Goal: Task Accomplishment & Management: Complete application form

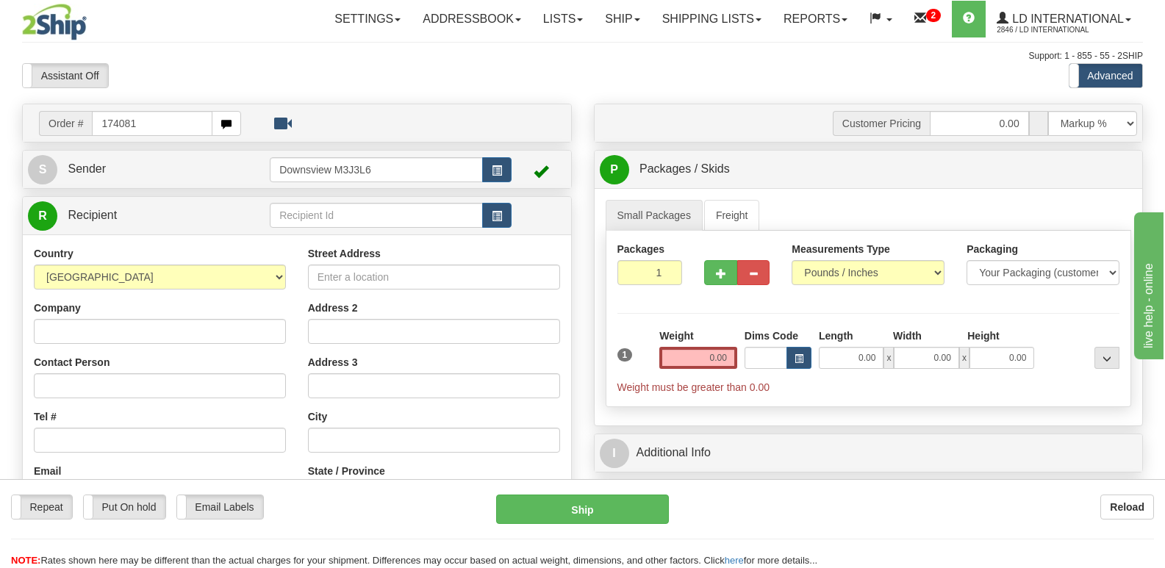
type input "174081"
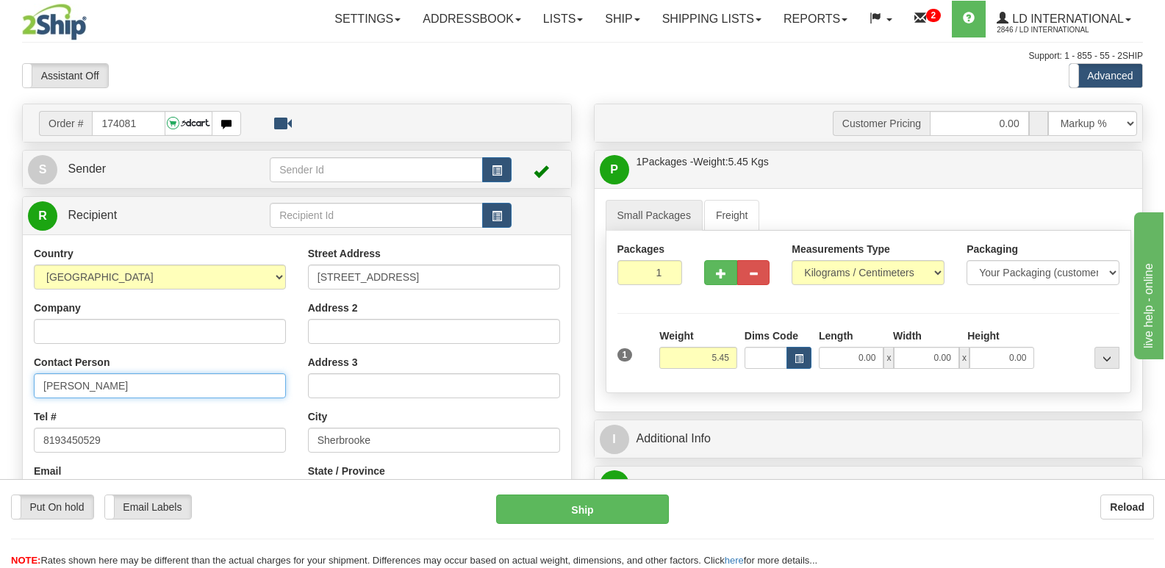
click at [164, 387] on input "[PERSON_NAME]" at bounding box center [160, 385] width 252 height 25
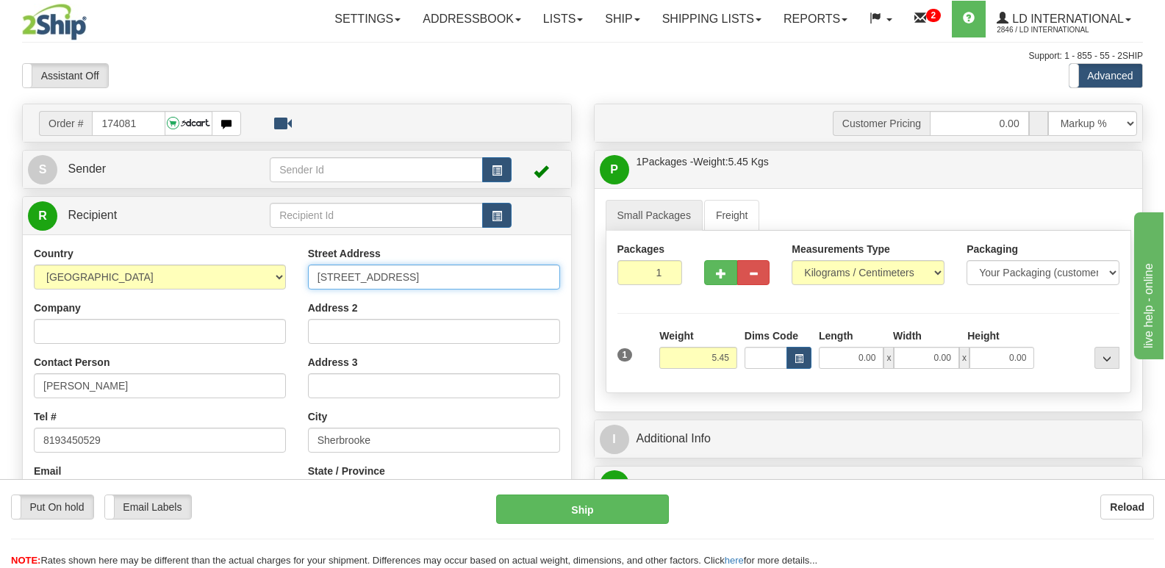
click at [534, 272] on input "[STREET_ADDRESS]" at bounding box center [434, 277] width 252 height 25
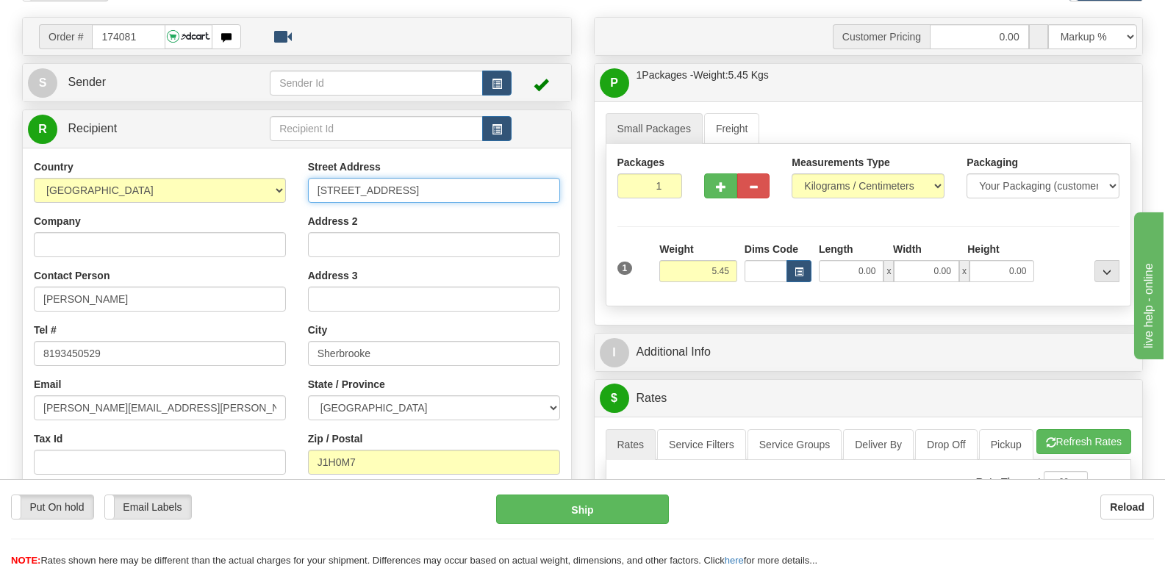
scroll to position [147, 0]
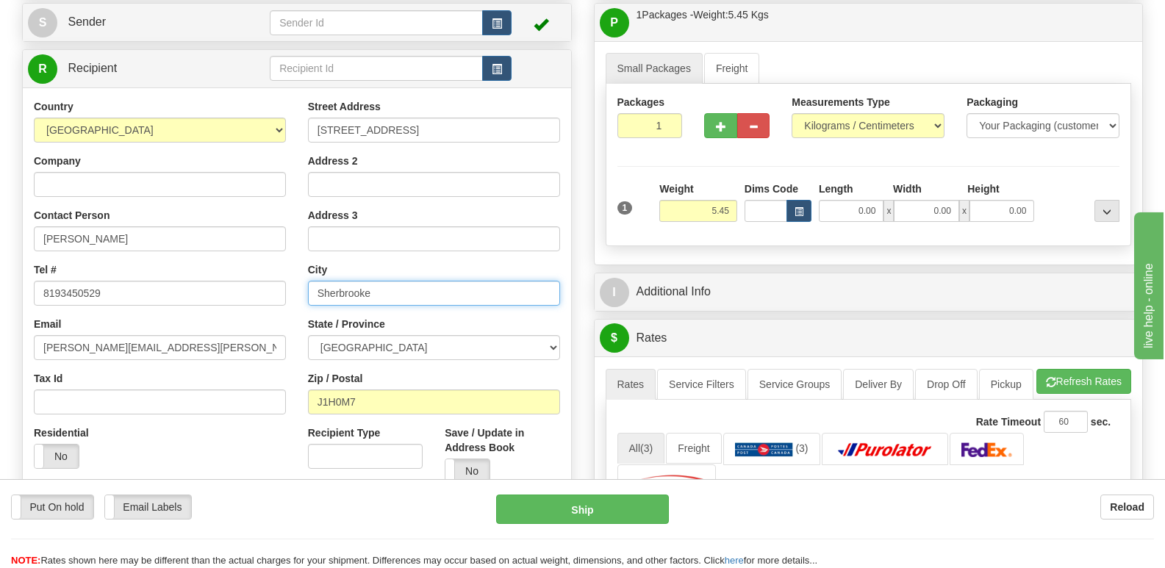
click at [423, 304] on input "Sherbrooke" at bounding box center [434, 293] width 252 height 25
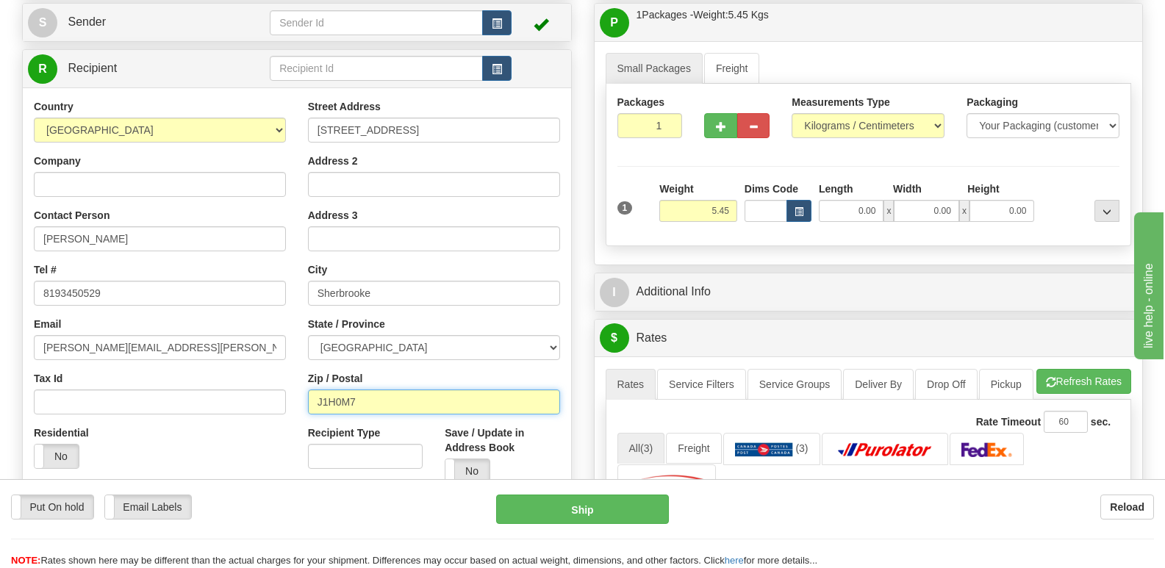
click at [369, 393] on input "J1H0M7" at bounding box center [434, 402] width 252 height 25
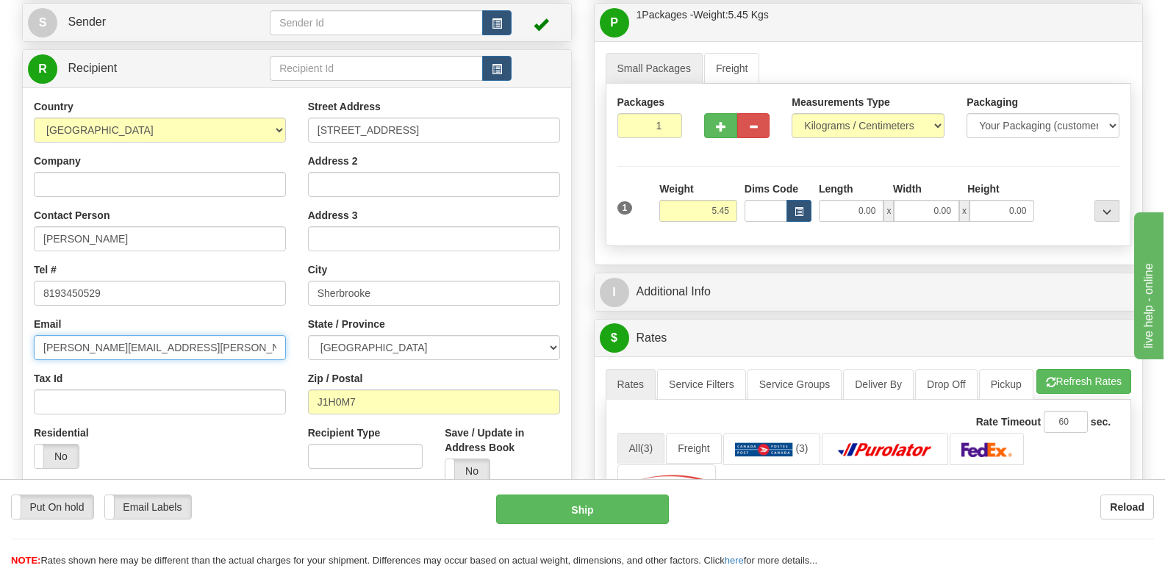
click at [257, 346] on input "[PERSON_NAME][EMAIL_ADDRESS][PERSON_NAME][DOMAIN_NAME]" at bounding box center [160, 347] width 252 height 25
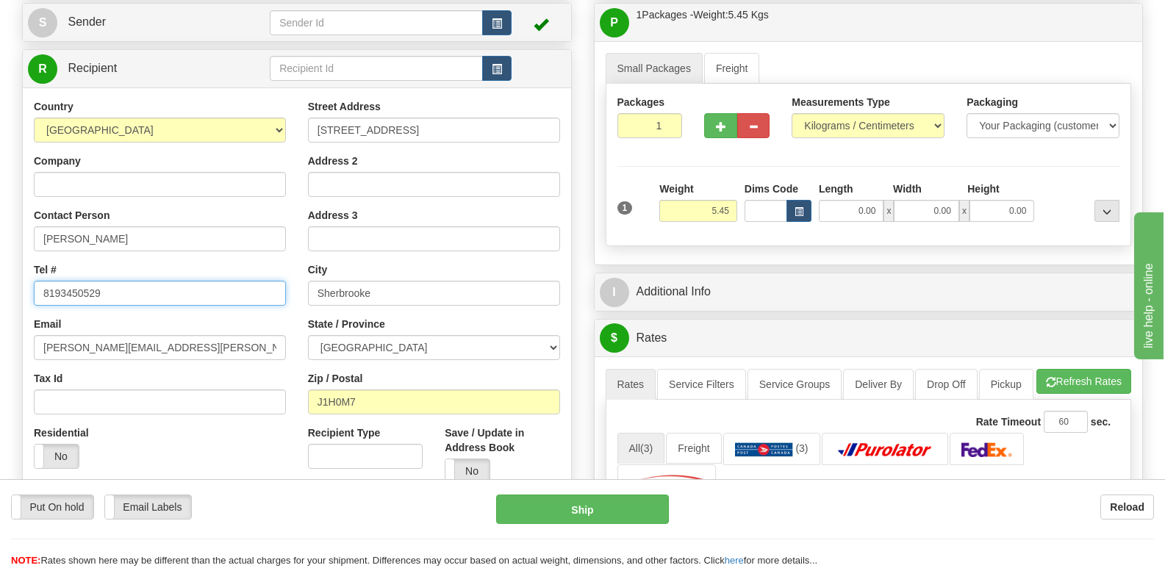
click at [164, 296] on input "8193450529" at bounding box center [160, 293] width 252 height 25
